Goal: Task Accomplishment & Management: Use online tool/utility

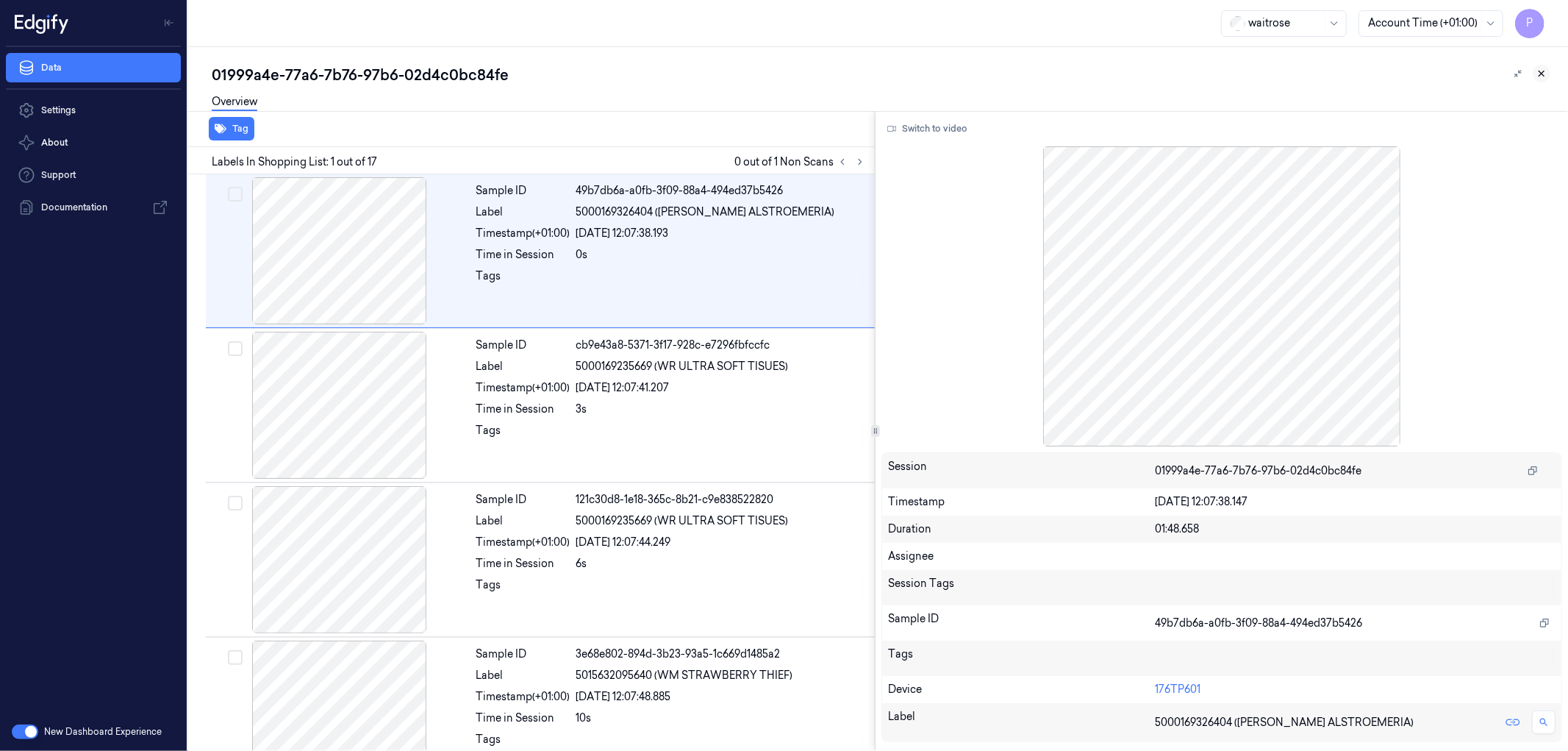
click at [1542, 78] on icon at bounding box center [1542, 73] width 11 height 11
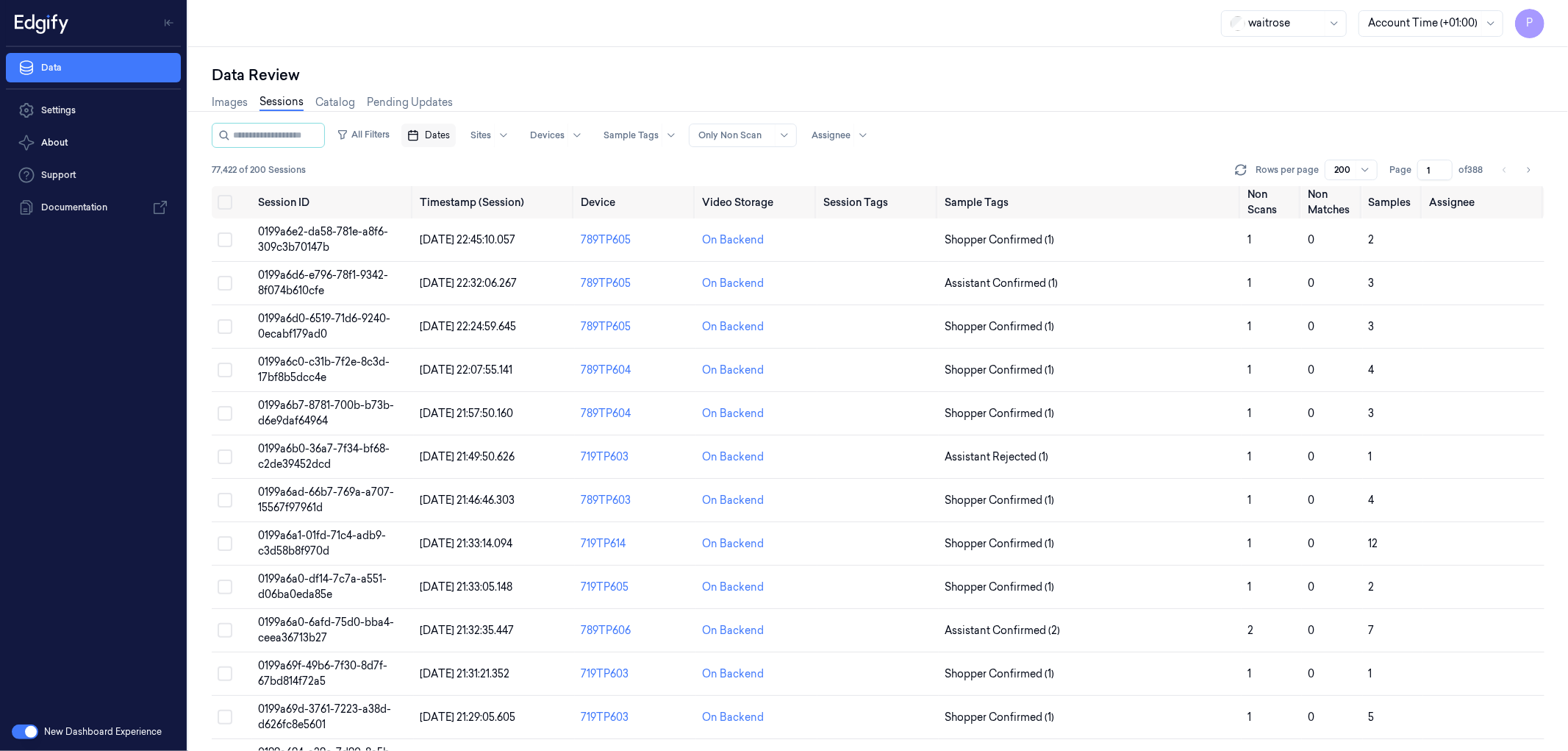
click at [436, 141] on button "Dates" at bounding box center [429, 135] width 55 height 24
click at [441, 170] on icon "Go to the Previous Month" at bounding box center [442, 169] width 3 height 6
click at [488, 342] on button "30" at bounding box center [489, 341] width 24 height 24
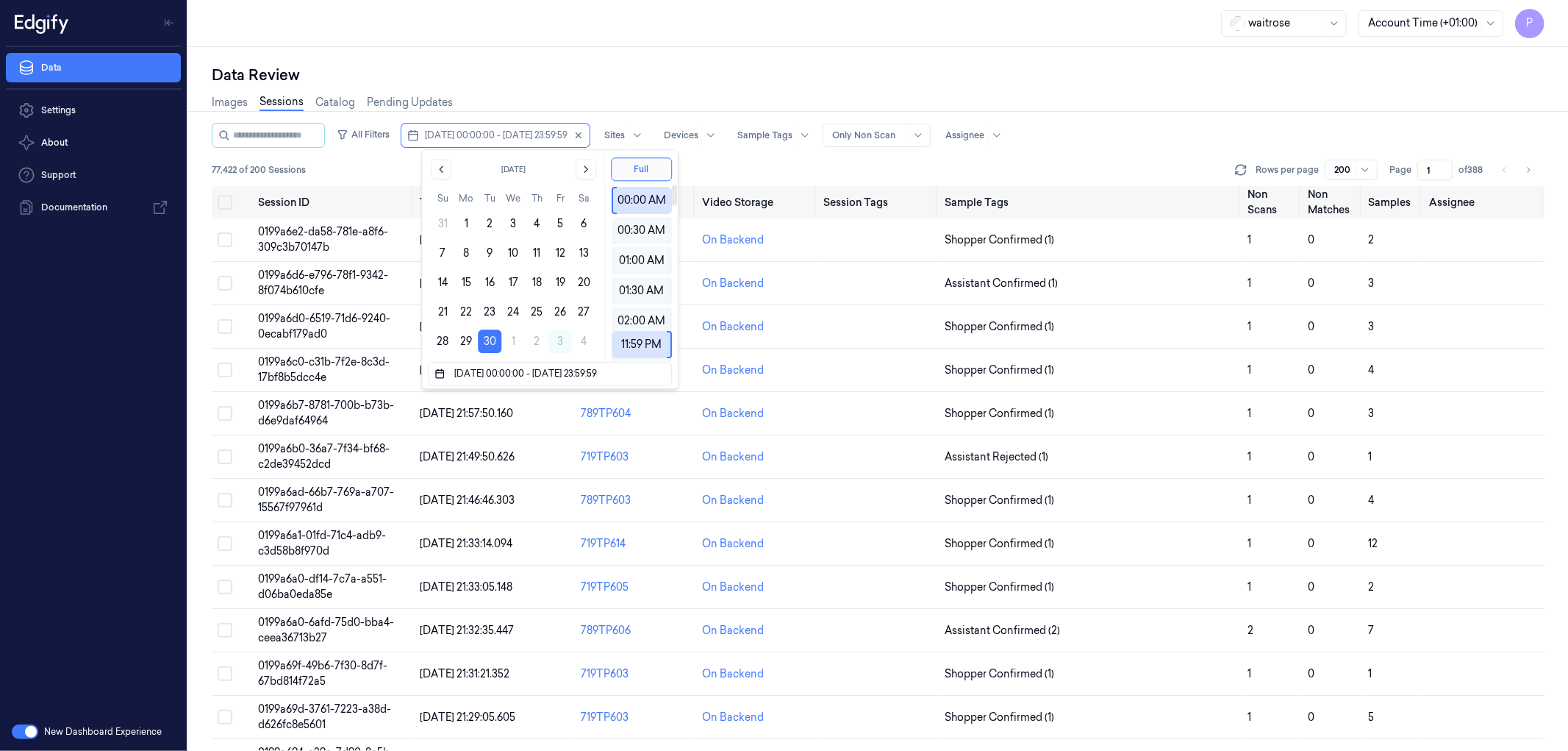
click at [848, 68] on div "Data Review" at bounding box center [879, 74] width 1333 height 20
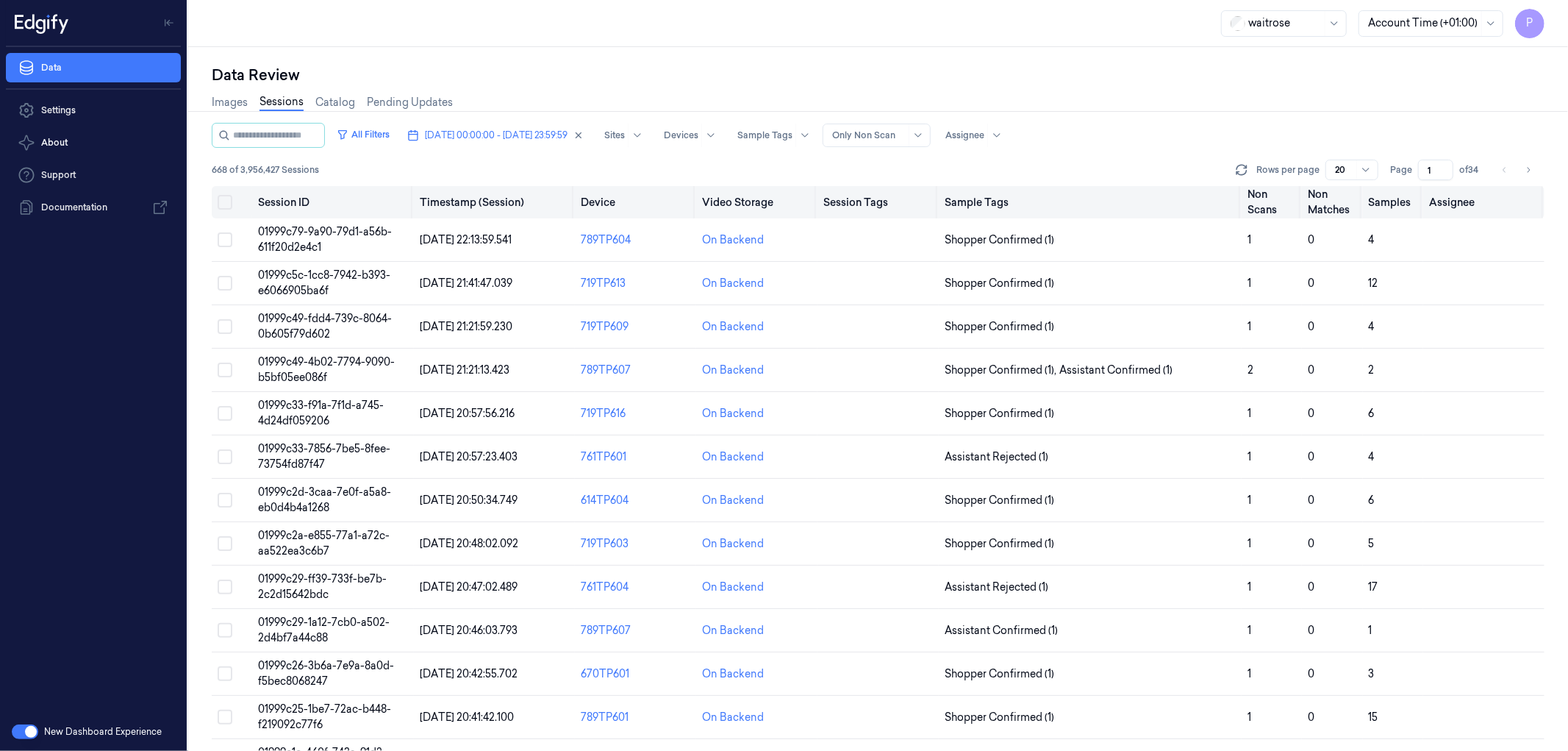
click at [225, 207] on button "Select all" at bounding box center [225, 202] width 15 height 15
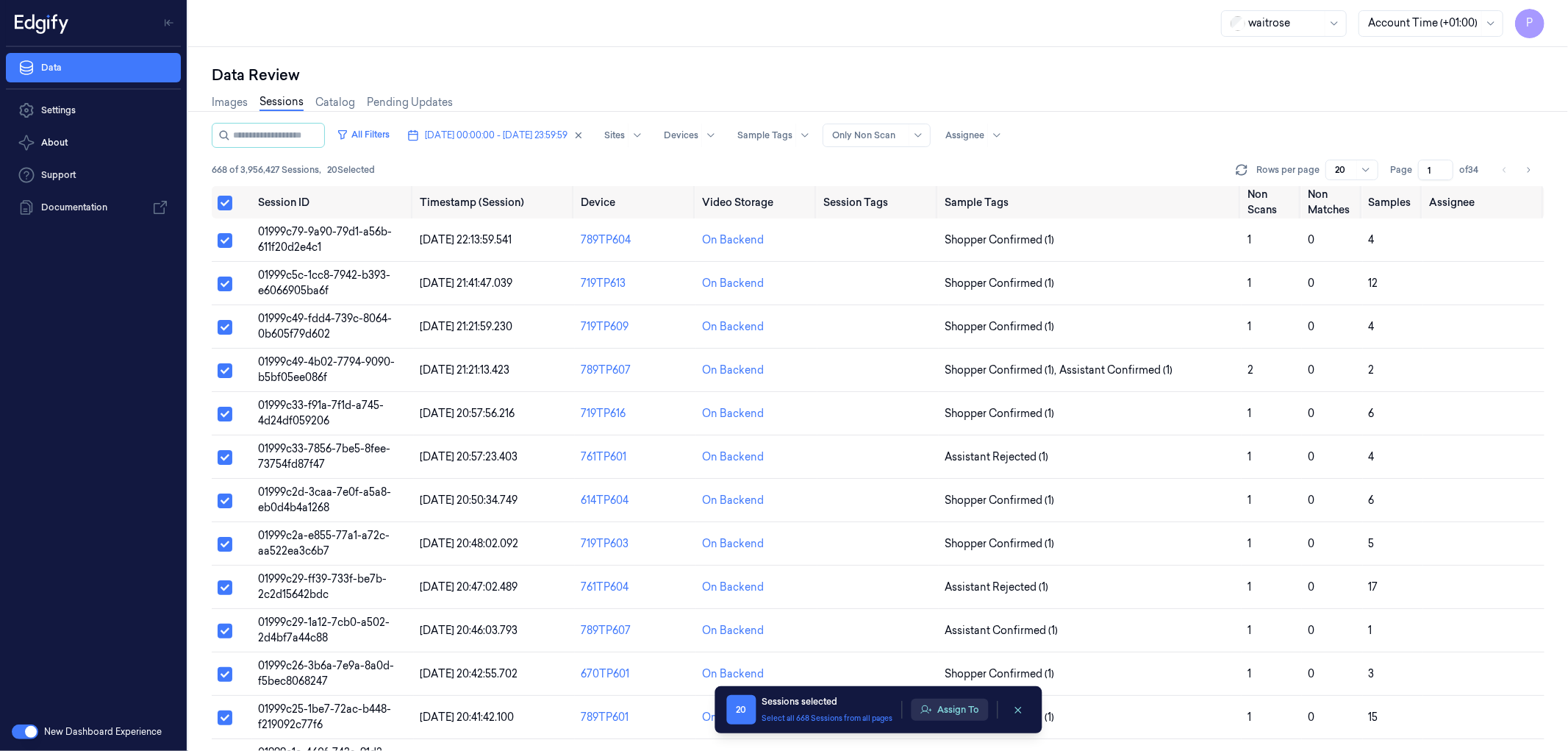
click at [945, 714] on button "Assign To" at bounding box center [949, 709] width 77 height 22
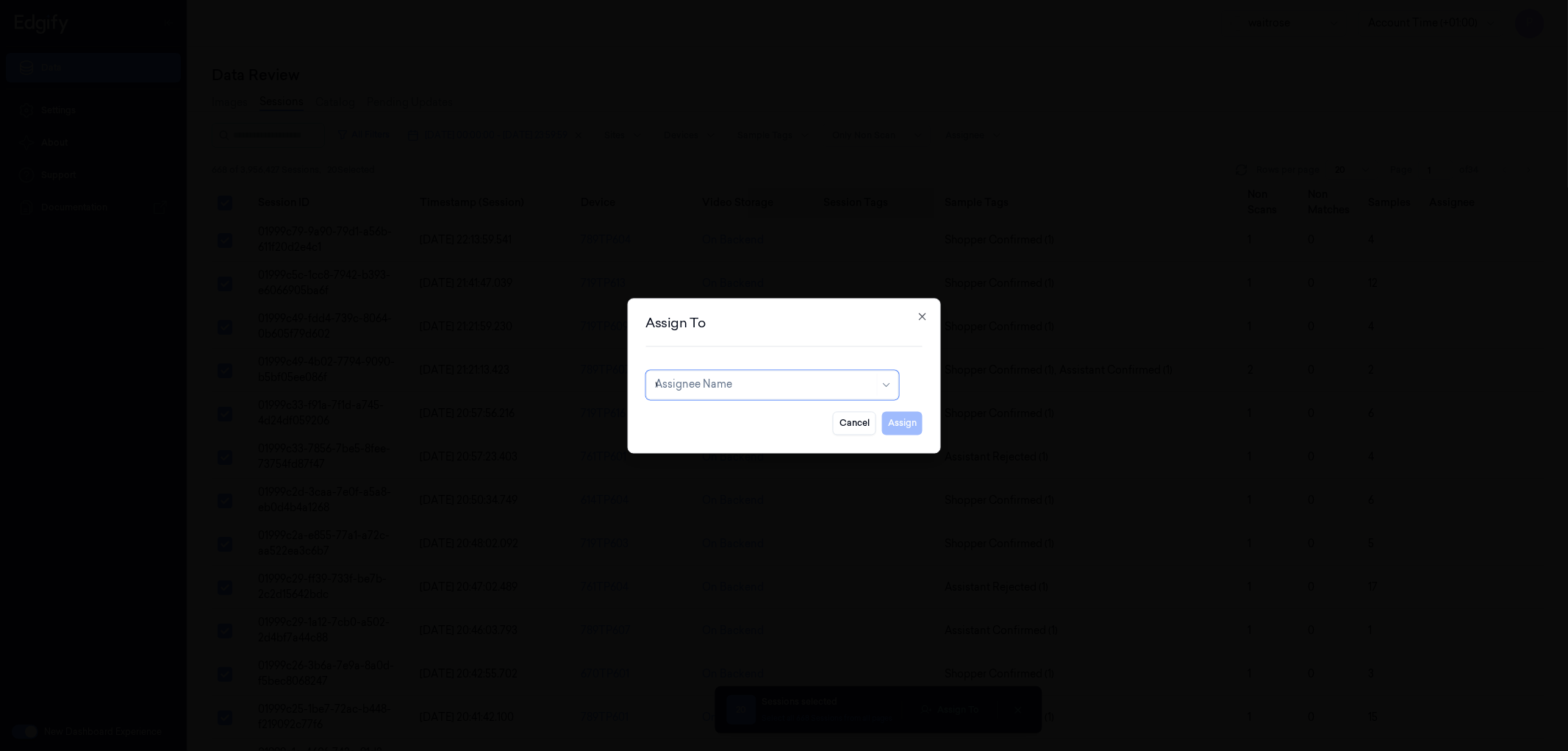
type input "ve"
click at [721, 444] on div "ven kataiah" at bounding box center [772, 442] width 234 height 15
click at [909, 433] on button "Assign" at bounding box center [903, 422] width 41 height 24
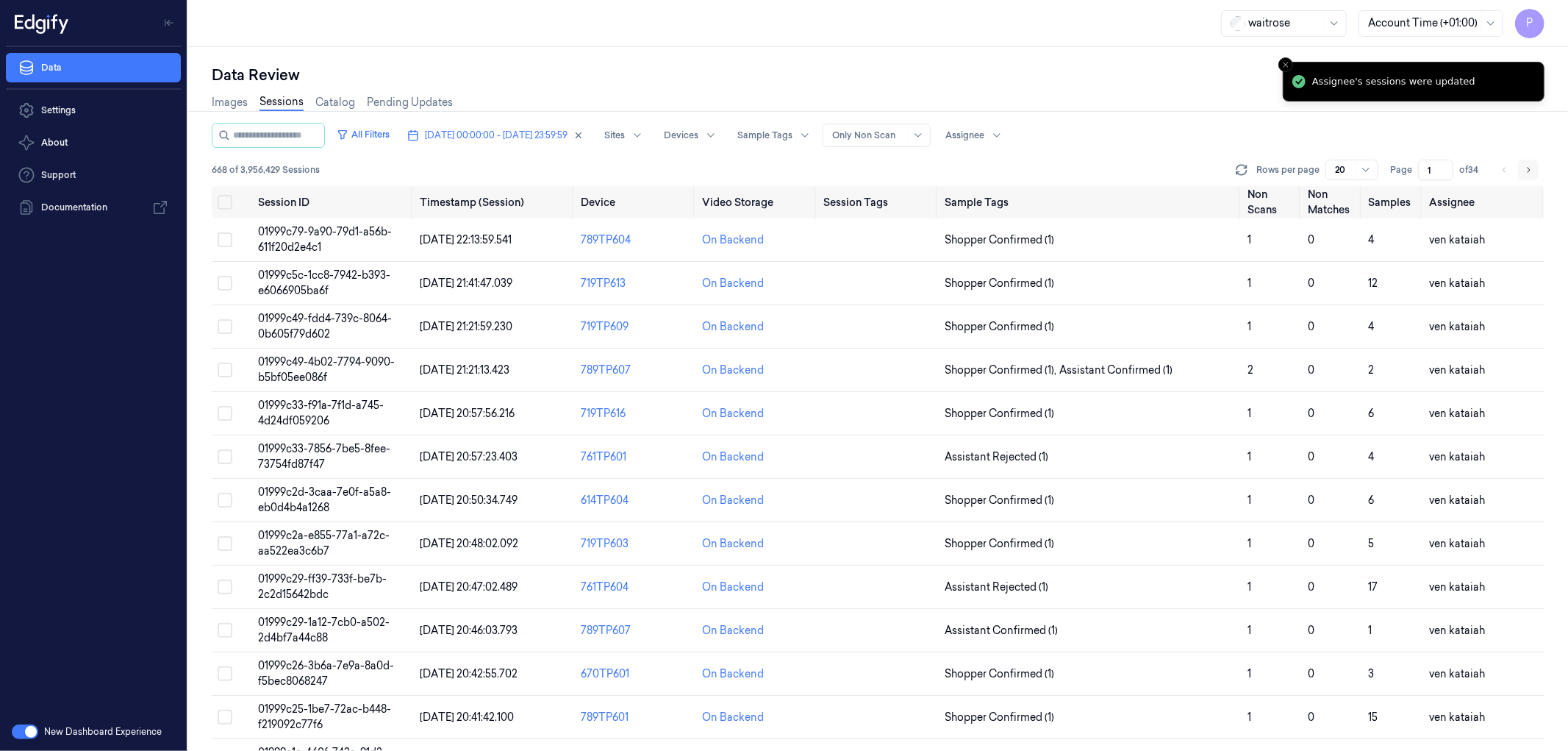
click at [1523, 170] on button "Go to next page" at bounding box center [1528, 170] width 20 height 20
type input "2"
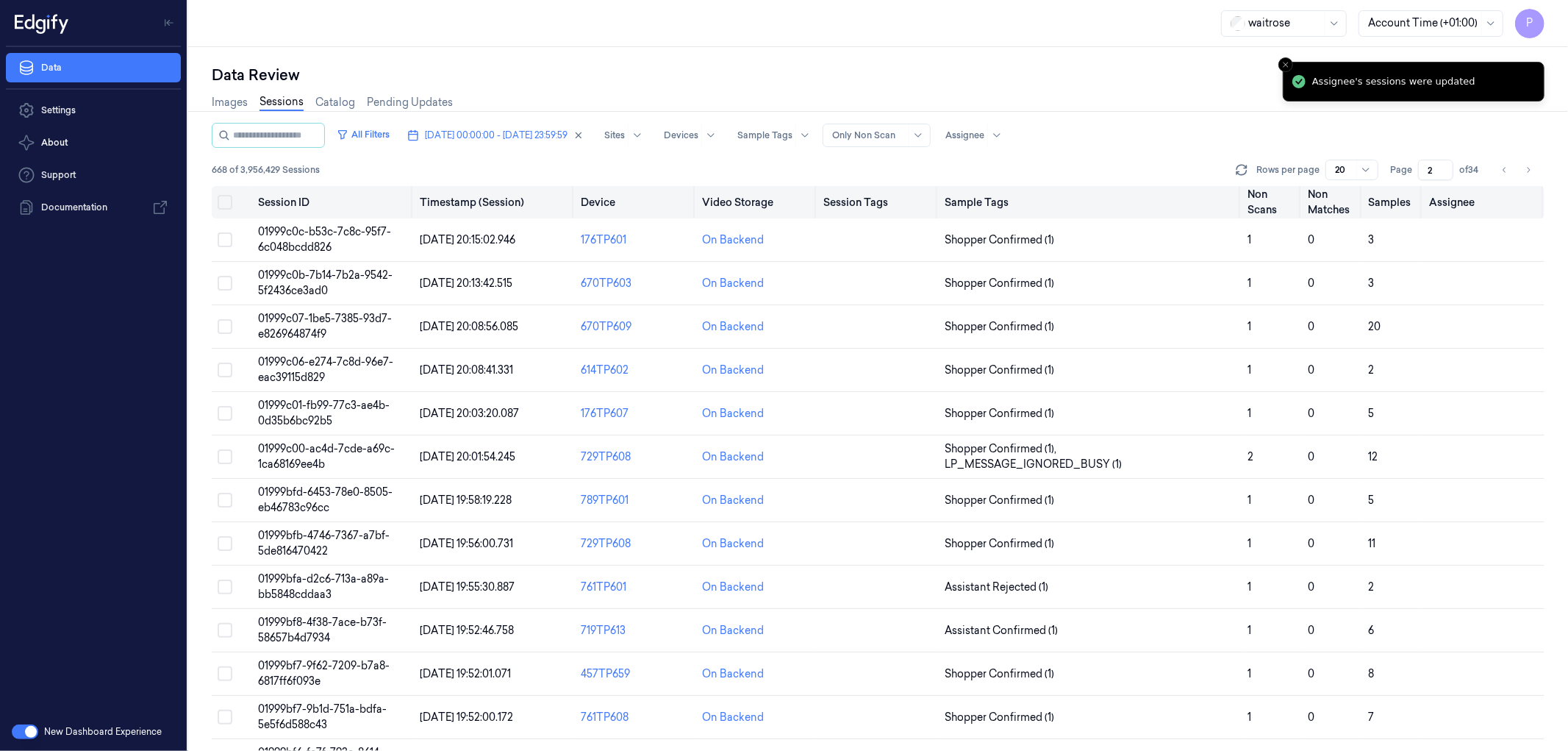
click at [223, 197] on button "Select all" at bounding box center [225, 202] width 15 height 15
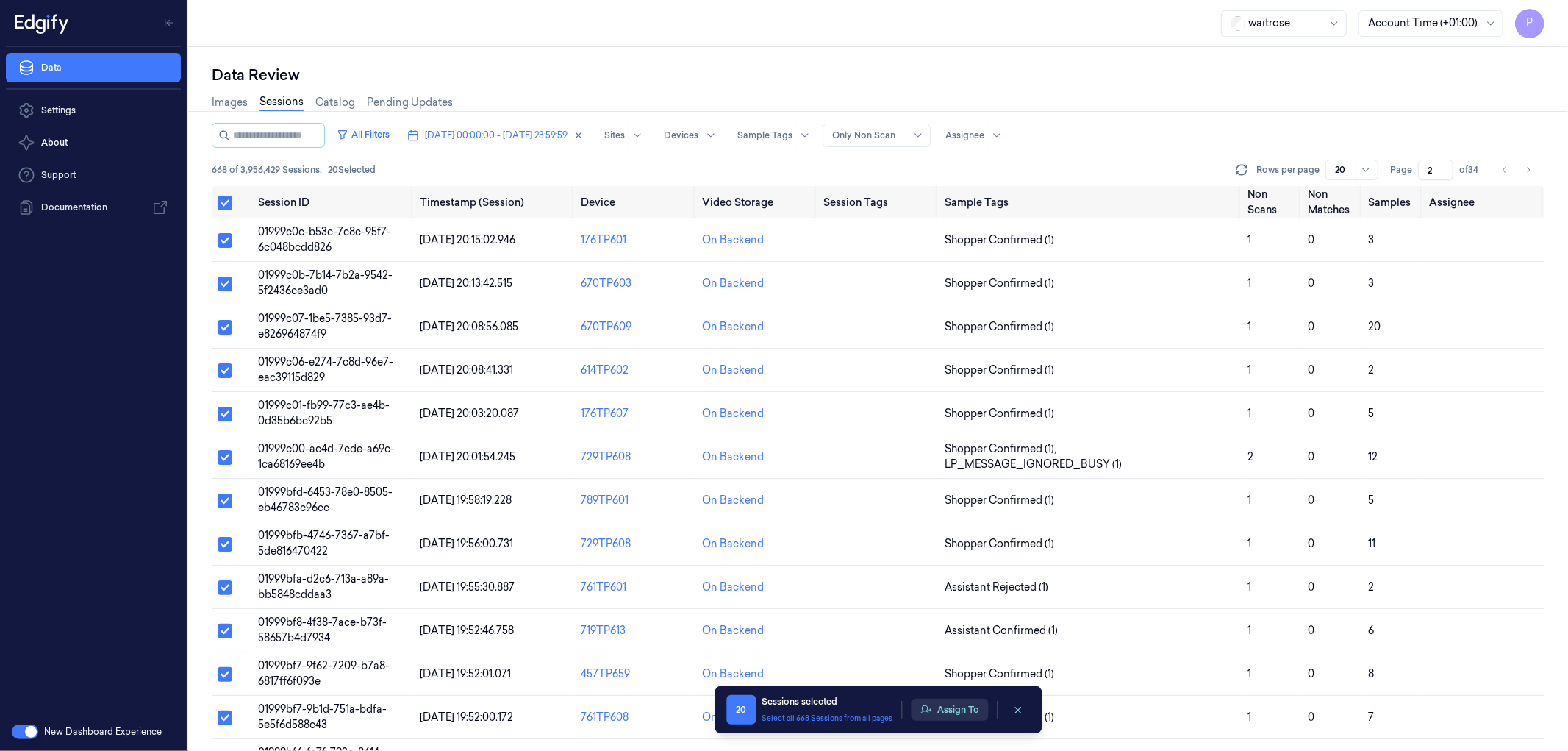
click at [943, 708] on button "Assign To" at bounding box center [949, 709] width 77 height 22
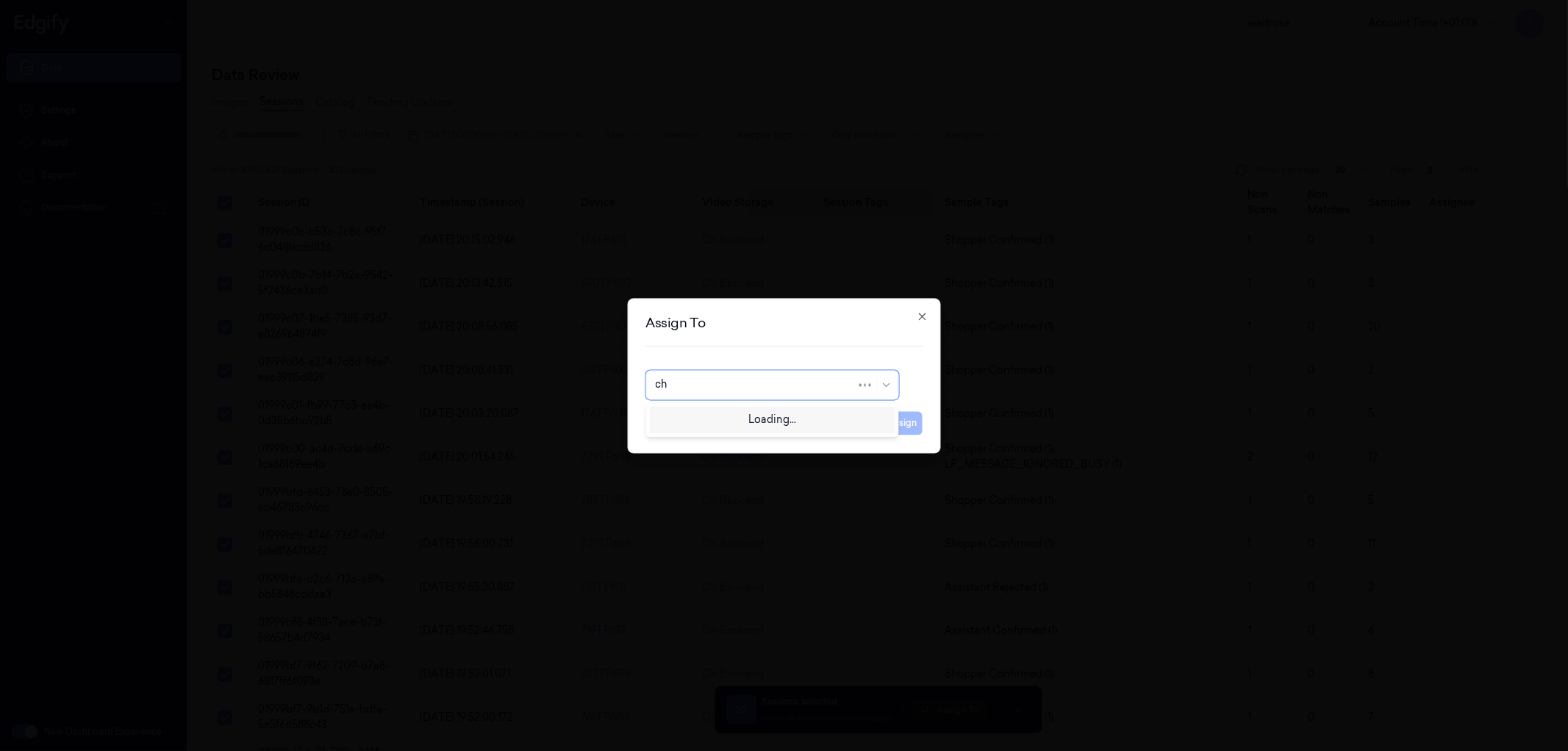
type input "cha"
click at [716, 443] on div "Chandu a" at bounding box center [772, 442] width 234 height 15
click at [903, 426] on button "Assign" at bounding box center [903, 422] width 41 height 24
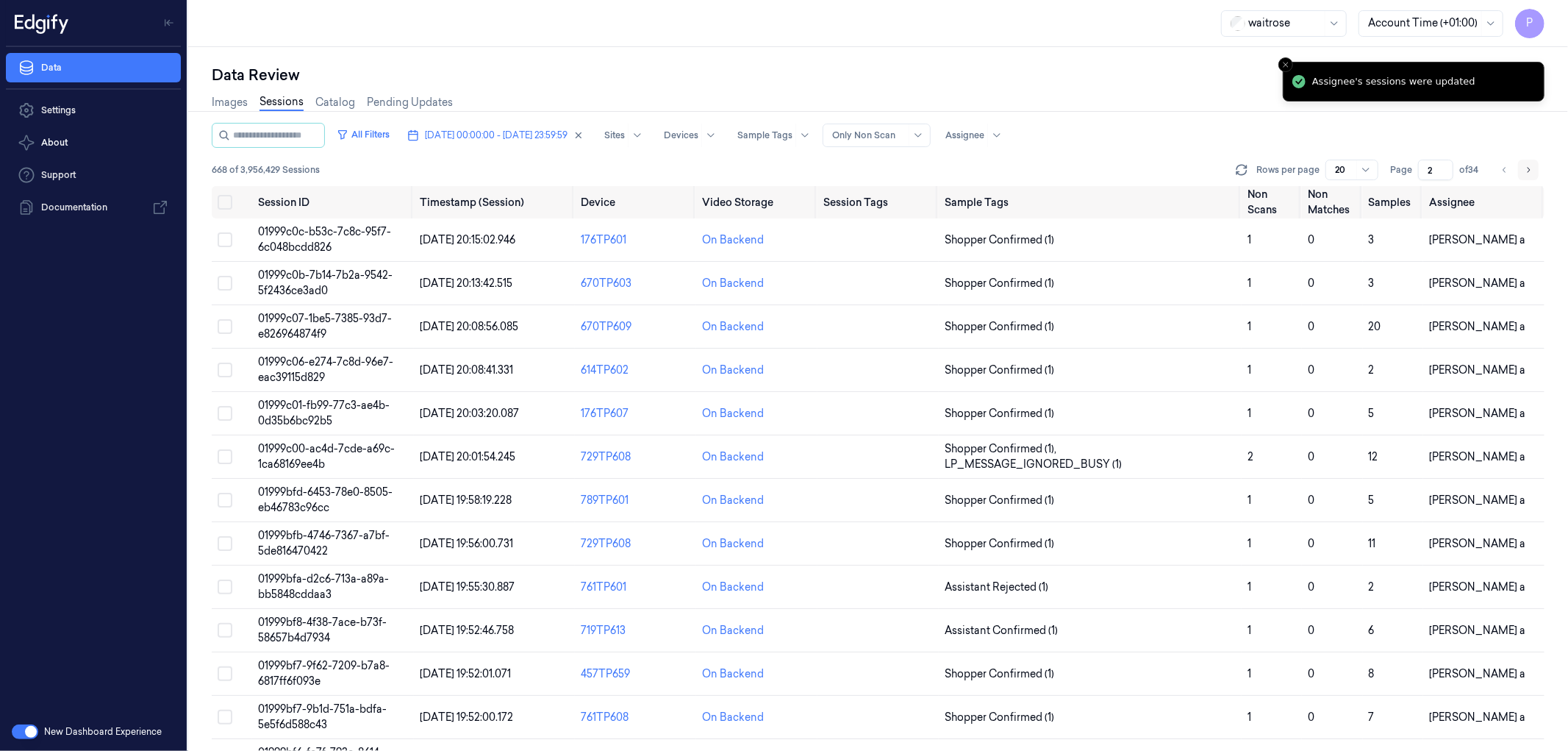
click at [1527, 170] on icon "Go to next page" at bounding box center [1528, 170] width 9 height 11
type input "3"
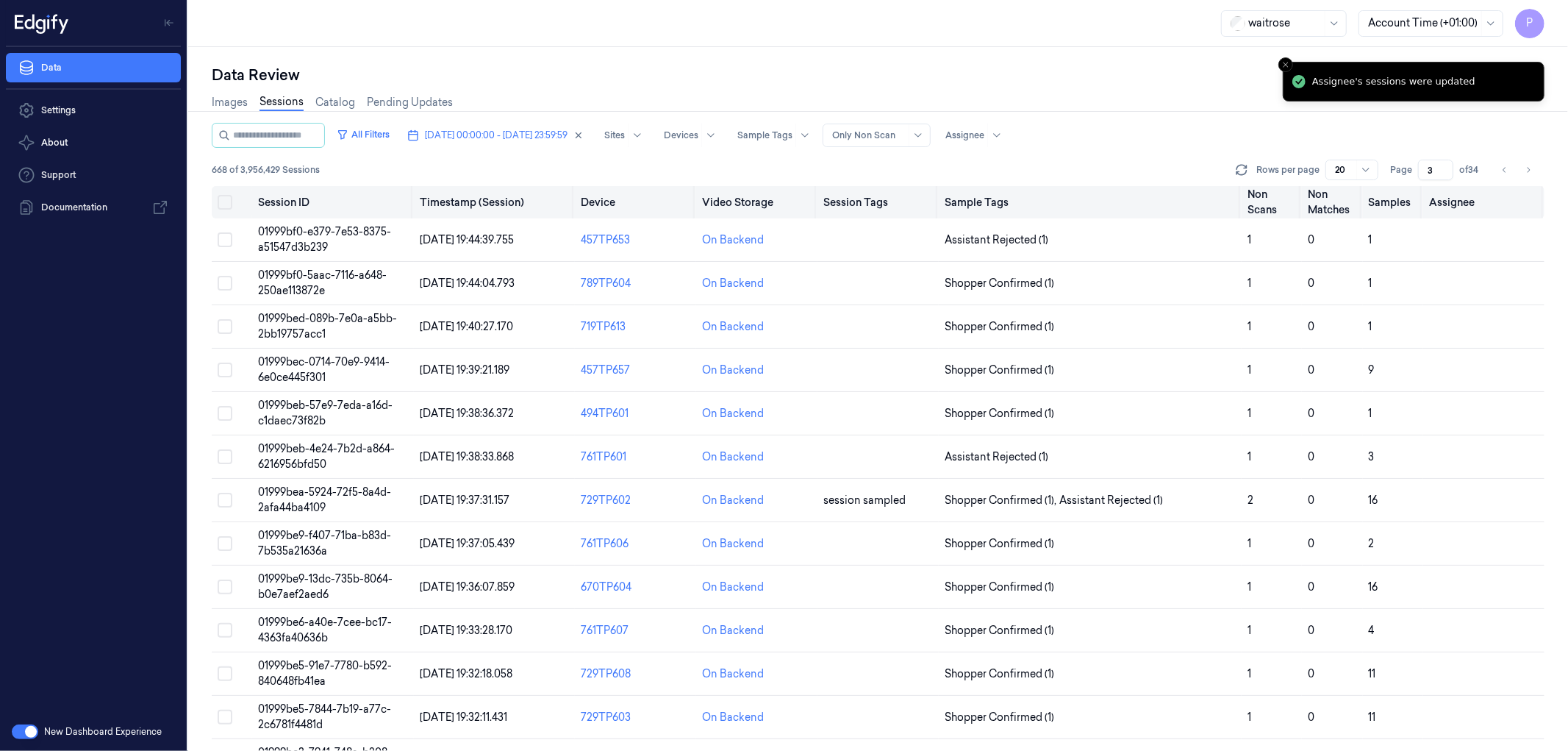
click at [228, 203] on button "Select all" at bounding box center [225, 202] width 15 height 15
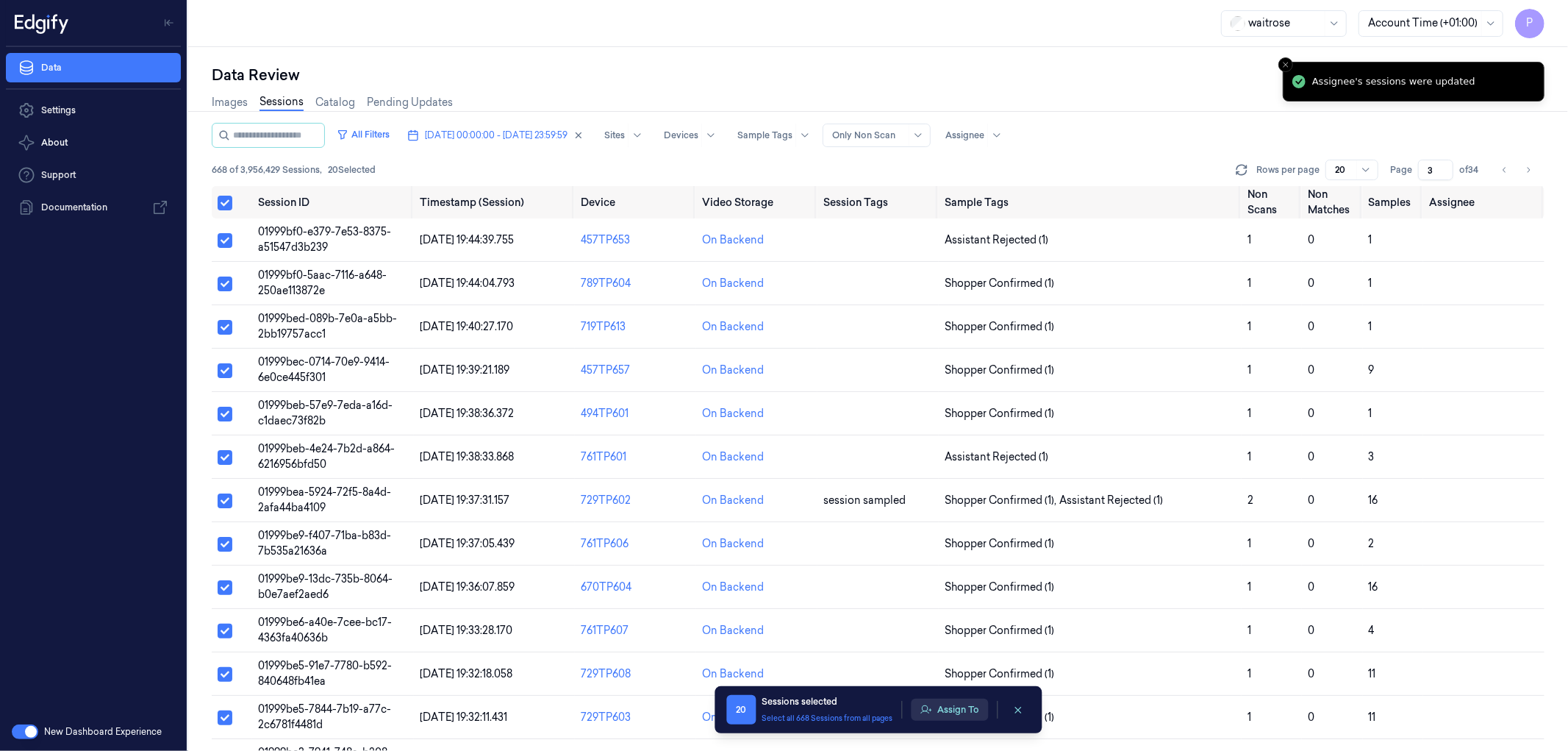
click at [935, 712] on button "Assign To" at bounding box center [949, 709] width 77 height 22
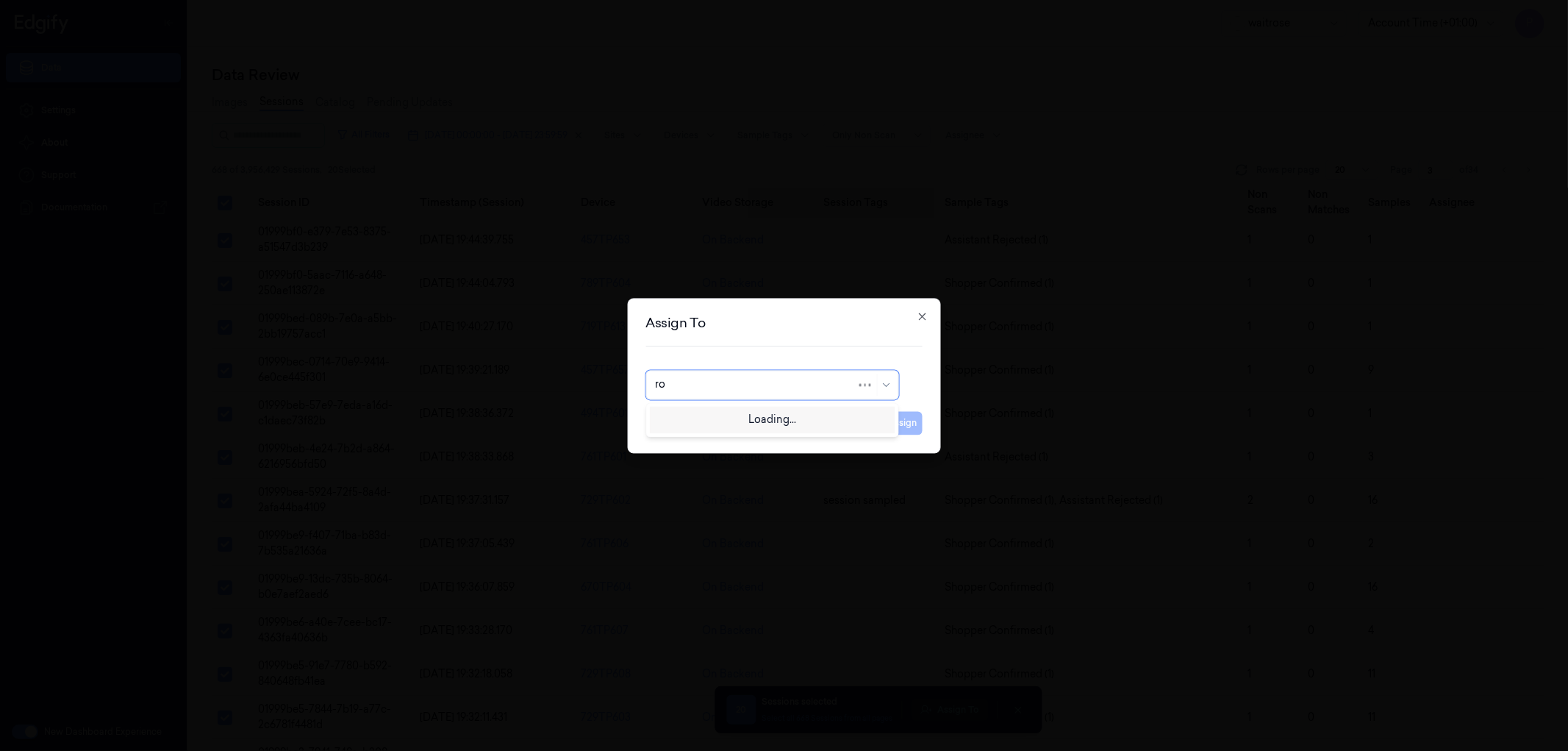
type input "roh"
click at [715, 423] on div "Rohith Acharya" at bounding box center [699, 417] width 88 height 15
click at [908, 425] on button "Assign" at bounding box center [903, 422] width 41 height 24
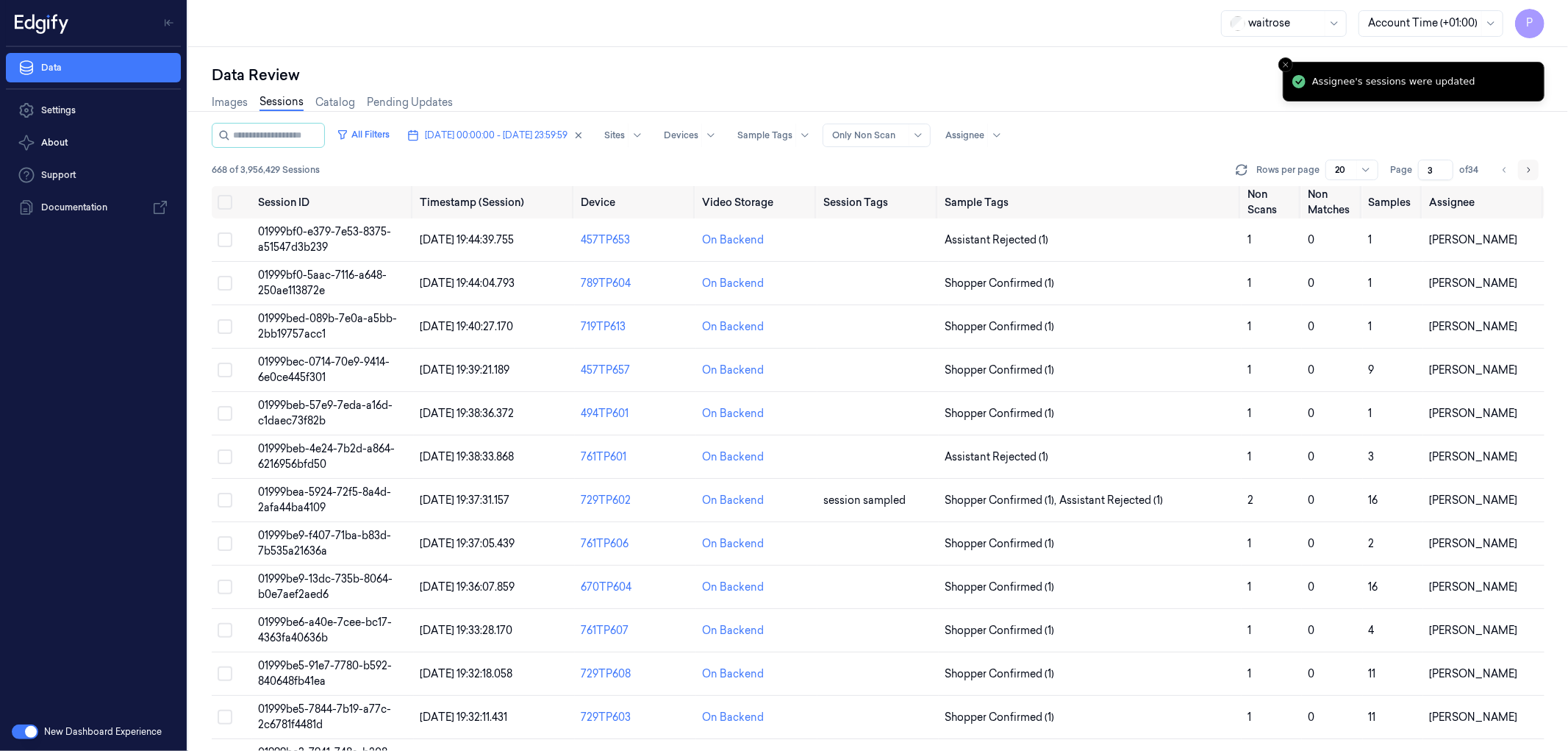
click at [1528, 166] on icon "Go to next page" at bounding box center [1528, 170] width 9 height 11
type input "4"
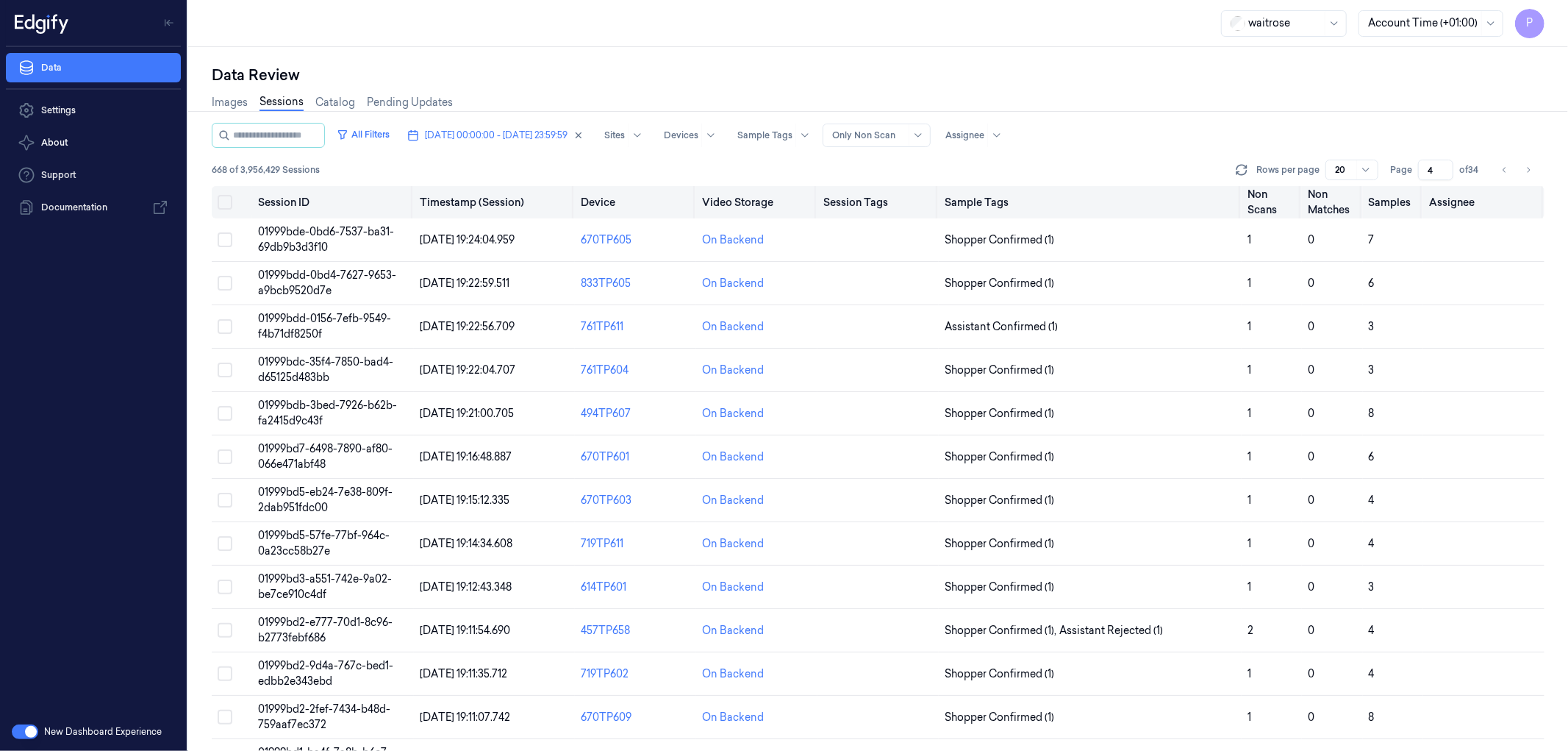
click at [224, 203] on button "Select all" at bounding box center [225, 202] width 15 height 15
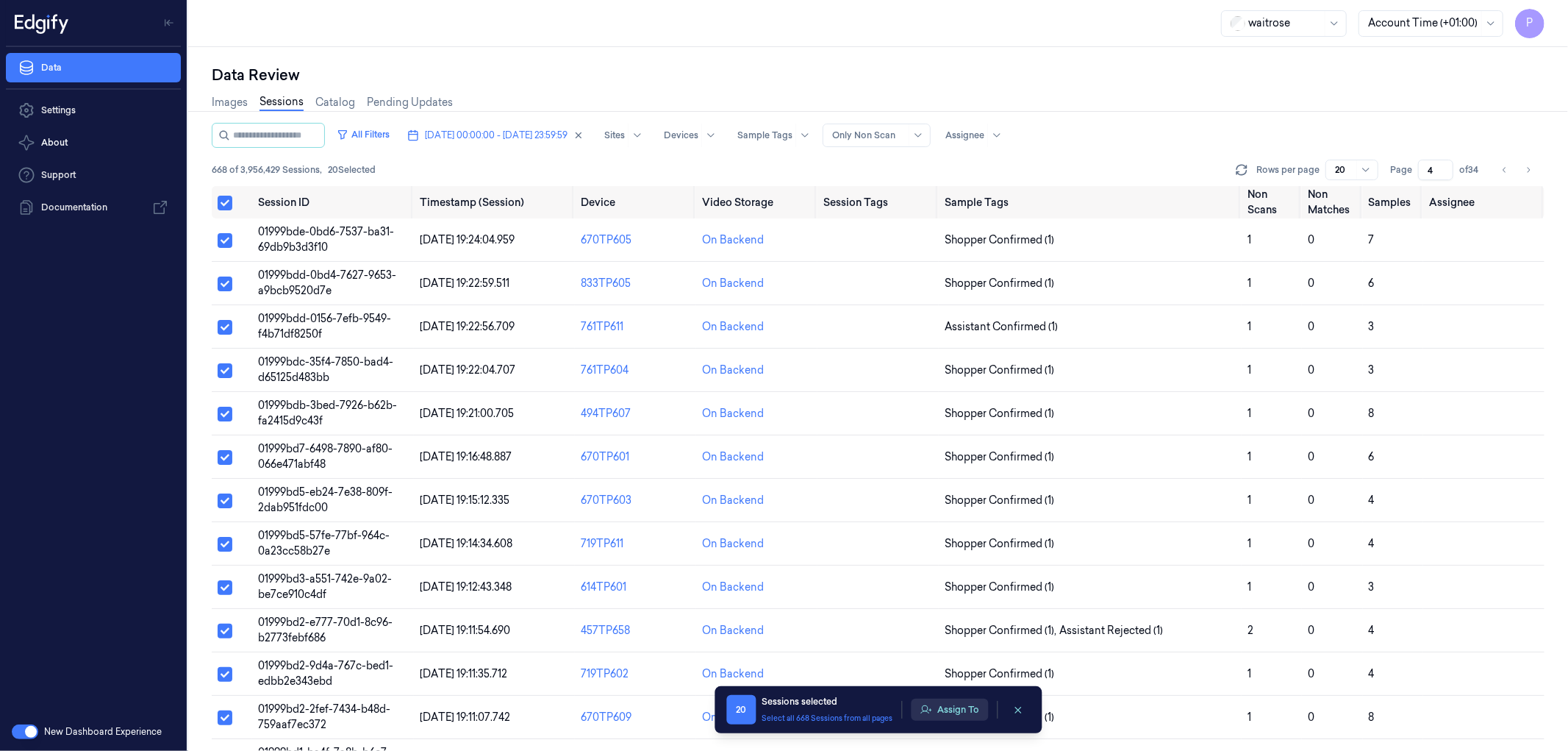
click at [943, 703] on button "Assign To" at bounding box center [949, 709] width 77 height 22
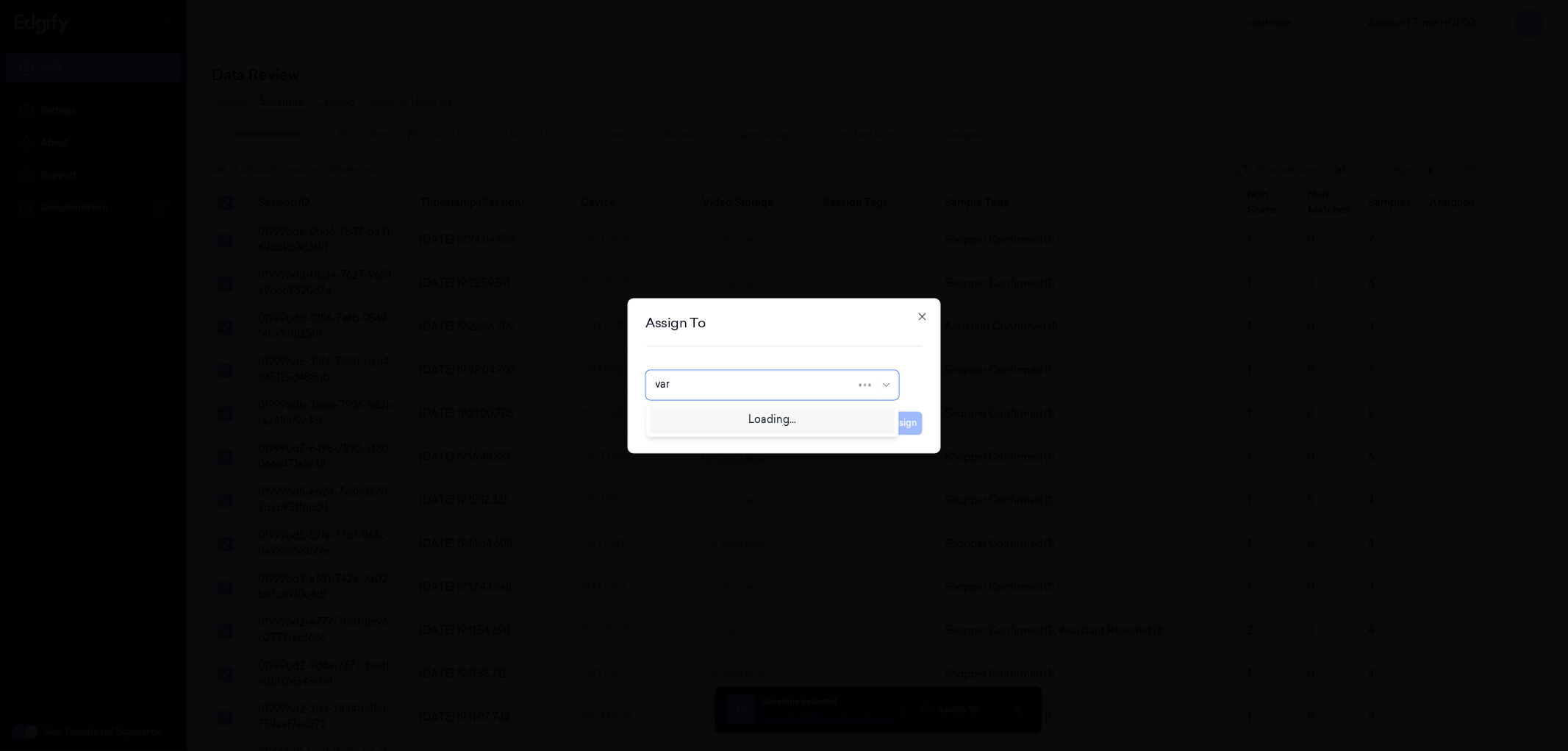
type input "vars"
click at [733, 422] on div "Varsha Poojary" at bounding box center [772, 417] width 234 height 15
click at [893, 420] on button "Assign" at bounding box center [903, 422] width 41 height 24
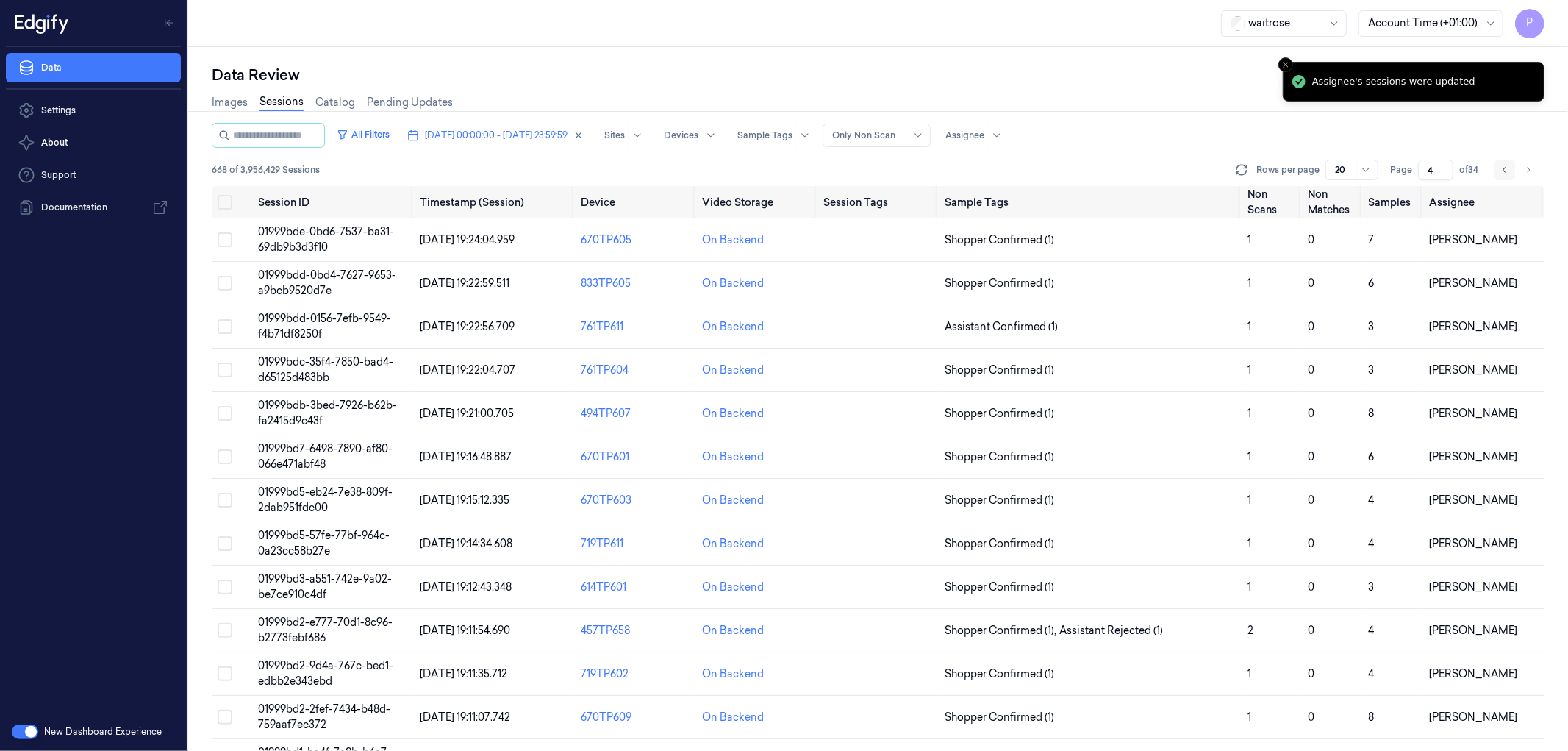
click at [1503, 167] on icon "Go to previous page" at bounding box center [1504, 170] width 9 height 11
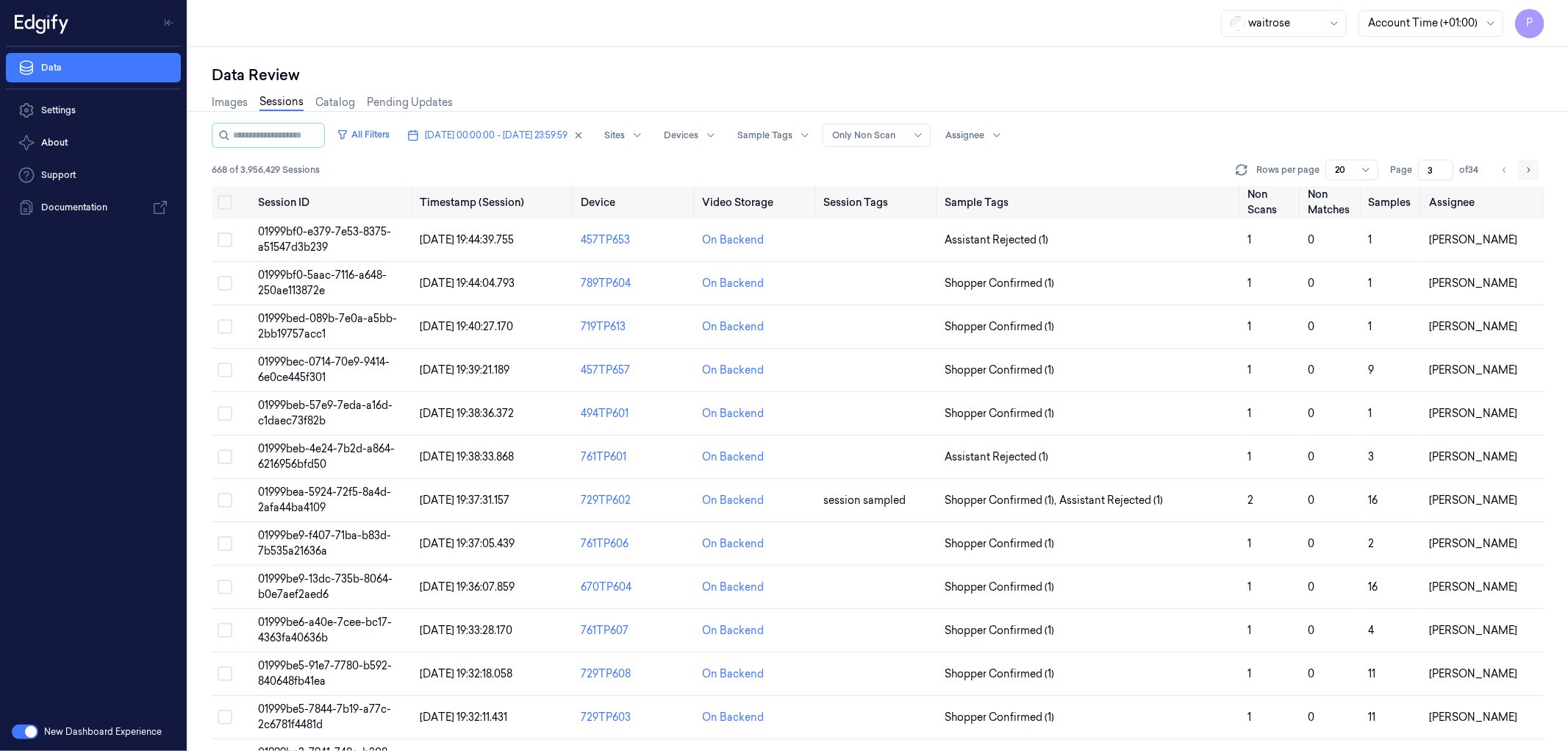
click at [1526, 167] on icon "Go to next page" at bounding box center [1528, 170] width 9 height 11
click at [1531, 170] on icon "Go to next page" at bounding box center [1528, 170] width 9 height 11
type input "5"
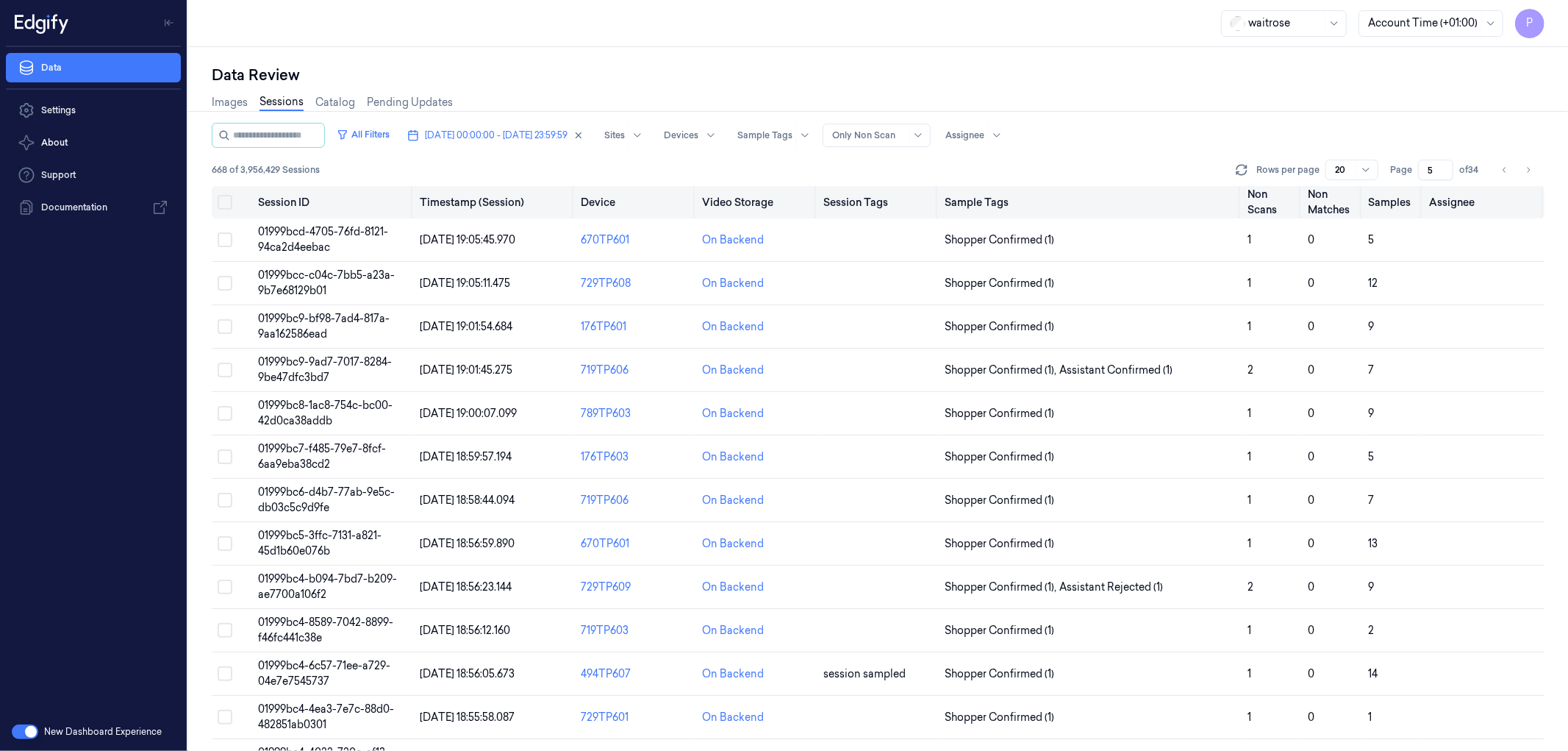
click at [227, 201] on button "Select all" at bounding box center [225, 202] width 15 height 15
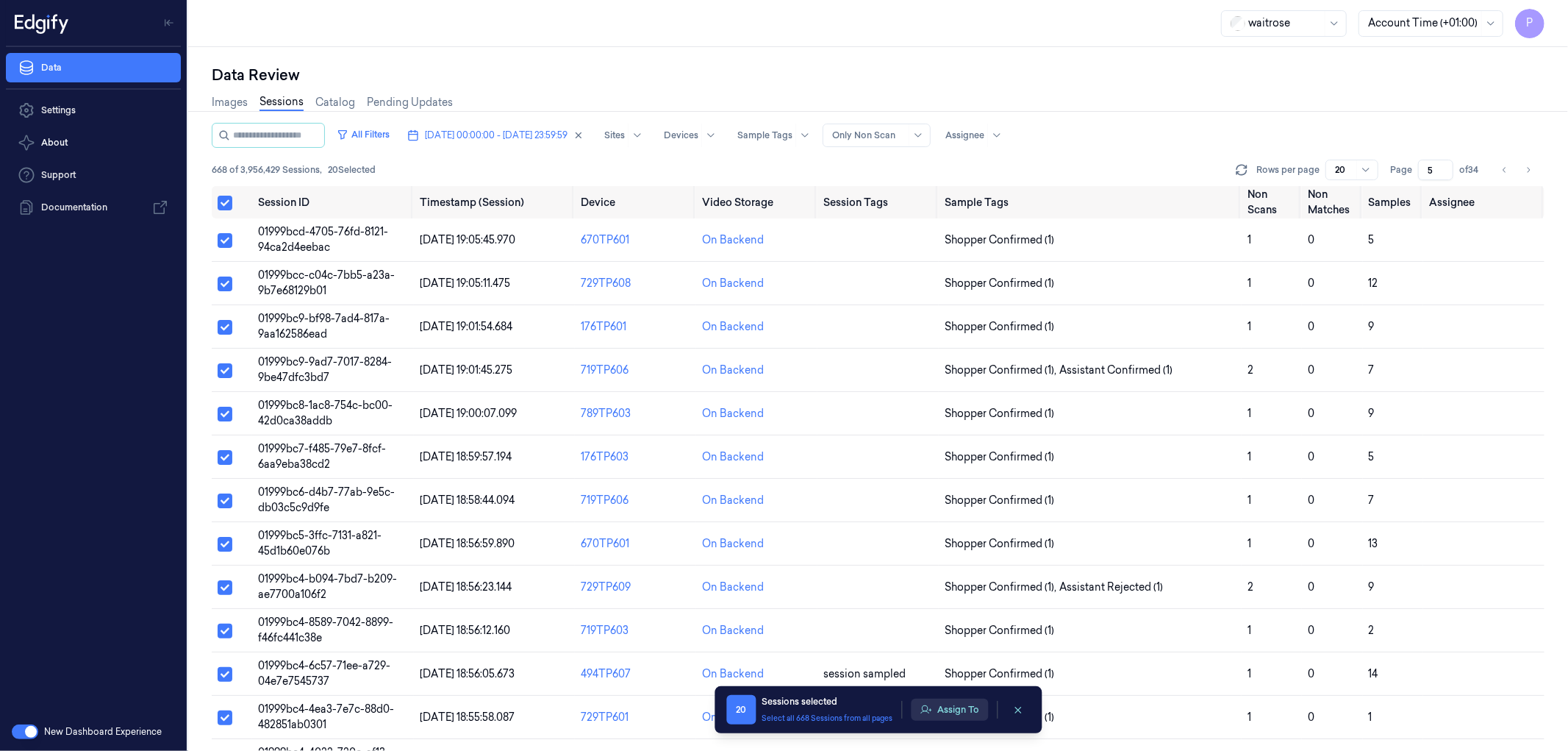
click at [950, 711] on button "Assign To" at bounding box center [949, 709] width 77 height 22
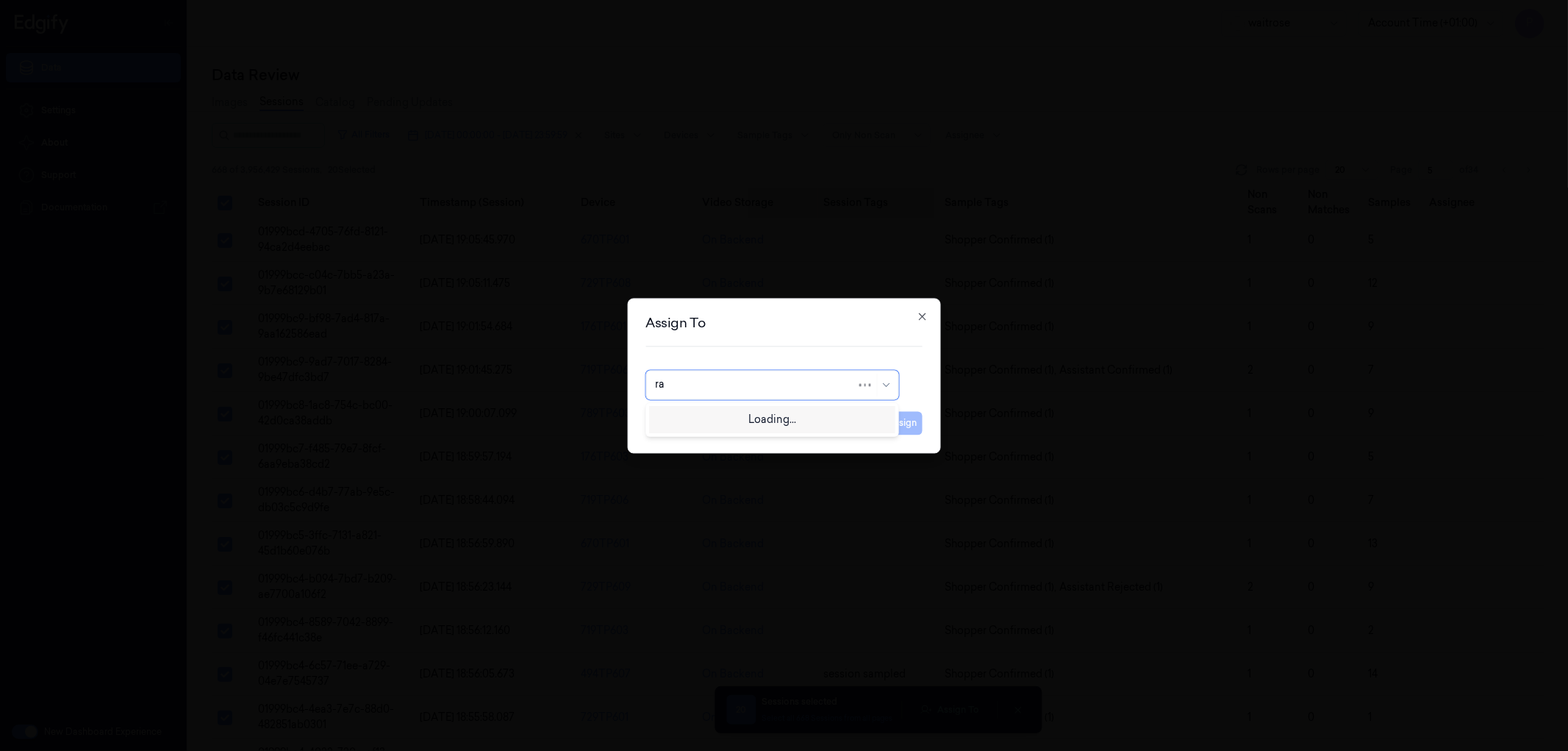
type input "raj"
click at [730, 422] on div "Rajasekhar C" at bounding box center [772, 417] width 234 height 15
click at [892, 428] on button "Assign" at bounding box center [903, 422] width 41 height 24
